Goal: Transaction & Acquisition: Purchase product/service

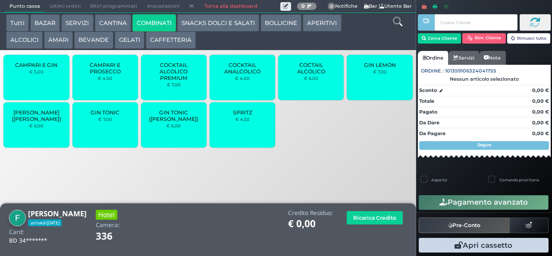
click at [250, 115] on span "SPRITZ" at bounding box center [242, 112] width 19 height 6
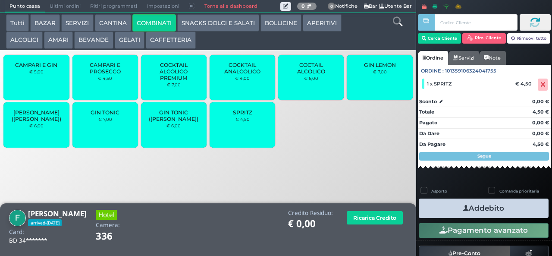
click at [520, 214] on button "Addebito" at bounding box center [484, 207] width 130 height 19
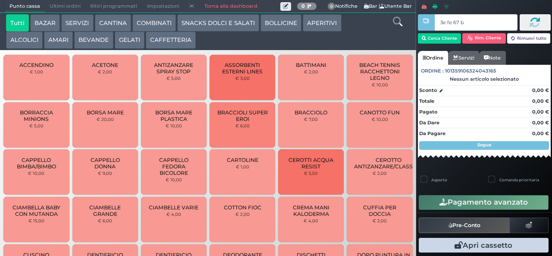
type input "3e fe 67 b9"
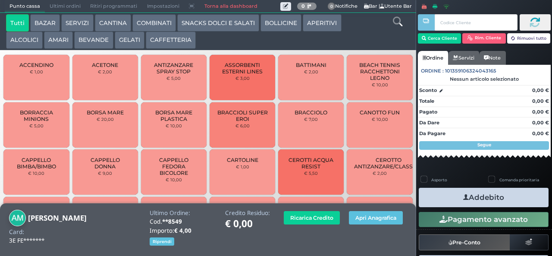
click at [282, 23] on button "BOLLICINE" at bounding box center [280, 22] width 41 height 17
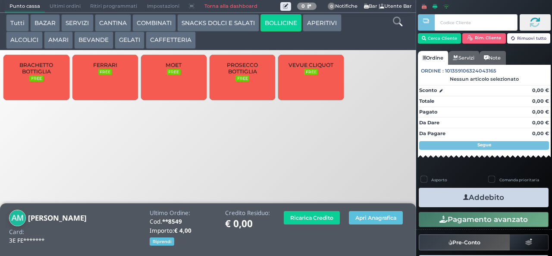
click at [242, 75] on span "PROSECCO BOTTIGLIA" at bounding box center [242, 68] width 51 height 13
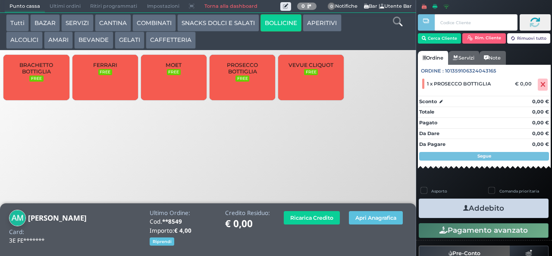
click at [508, 206] on button "Addebito" at bounding box center [484, 207] width 130 height 19
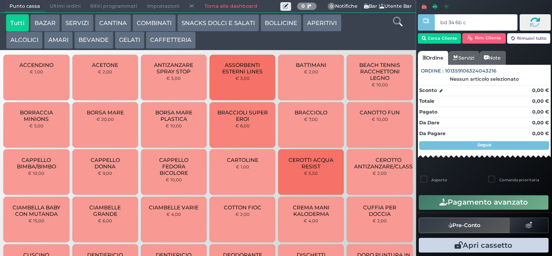
type input "bd 34 6b c3"
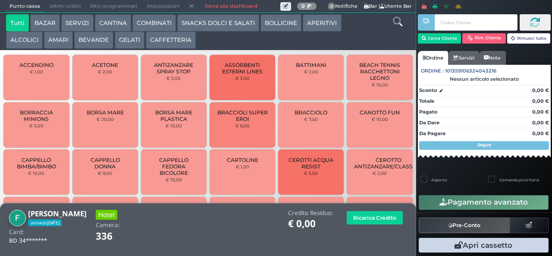
click at [396, 21] on icon at bounding box center [397, 21] width 9 height 9
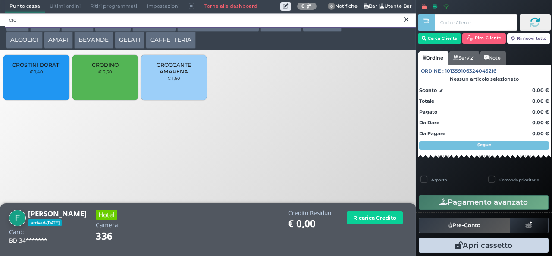
type input "cro"
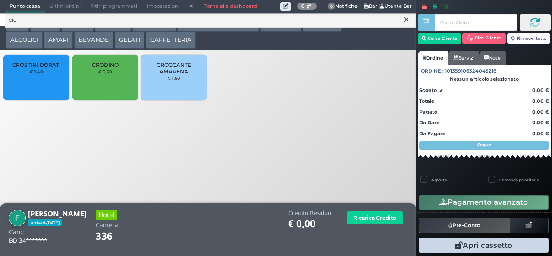
click at [110, 73] on div "CRODINO € 2,50" at bounding box center [105, 77] width 66 height 45
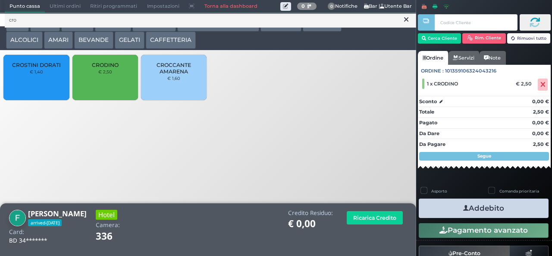
click at [520, 213] on button "Addebito" at bounding box center [484, 207] width 130 height 19
